Goal: Entertainment & Leisure: Consume media (video, audio)

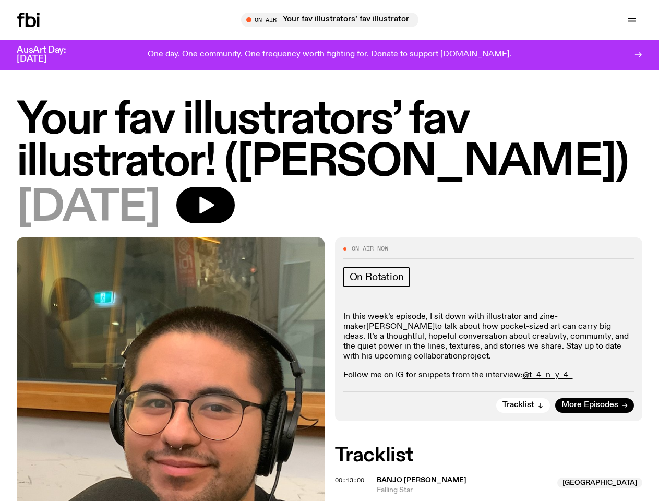
click at [0, 0] on icon "button" at bounding box center [0, 0] width 0 height 0
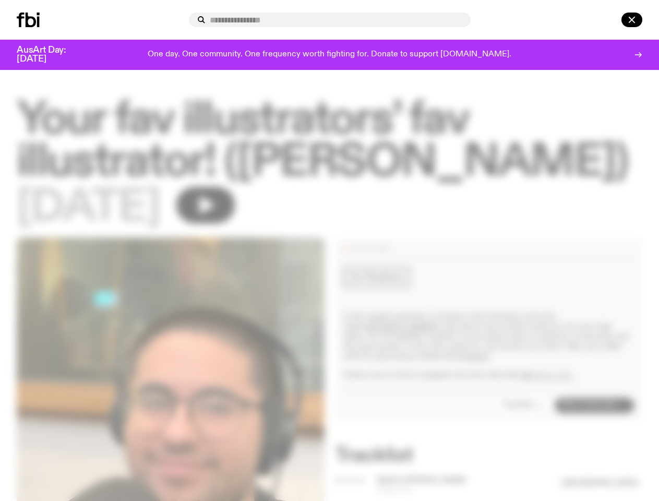
click at [334, 20] on input "text" at bounding box center [336, 20] width 253 height 9
click at [462, 20] on input "text" at bounding box center [336, 20] width 253 height 9
click at [607, 20] on div at bounding box center [617, 20] width 50 height 15
click at [240, 215] on div at bounding box center [329, 250] width 659 height 501
click at [524, 425] on div at bounding box center [329, 250] width 659 height 501
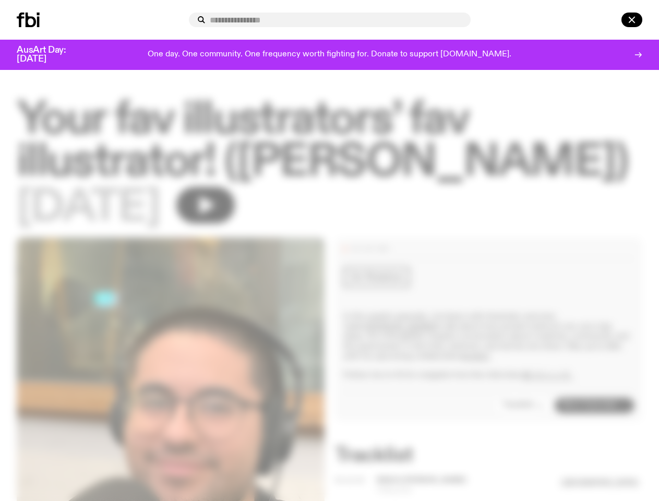
click at [351, 499] on div at bounding box center [329, 250] width 659 height 501
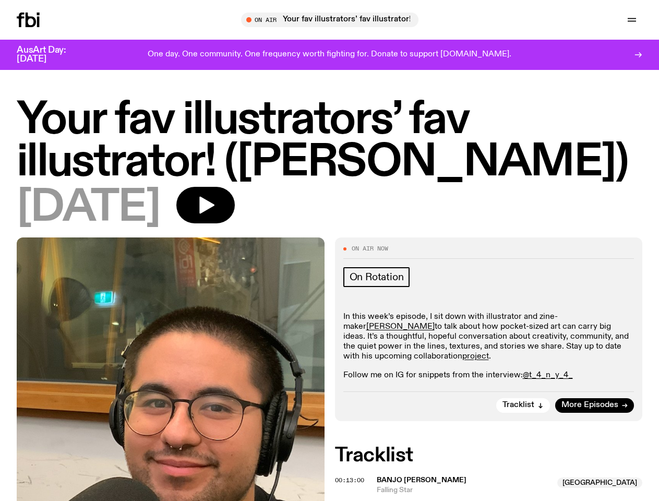
click at [493, 485] on span "Banjo [PERSON_NAME]" at bounding box center [464, 480] width 175 height 10
